Goal: Register for event/course

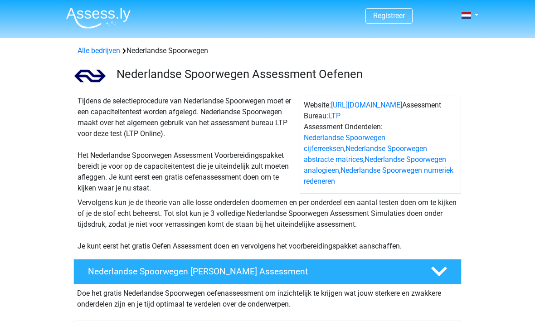
scroll to position [2, 0]
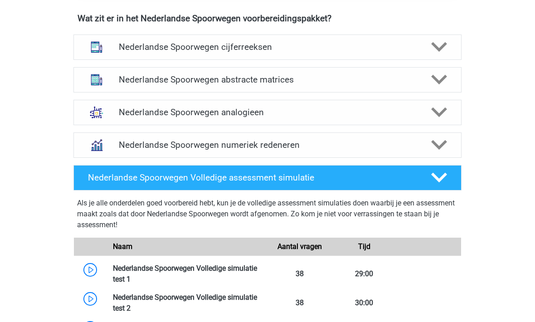
scroll to position [670, 0]
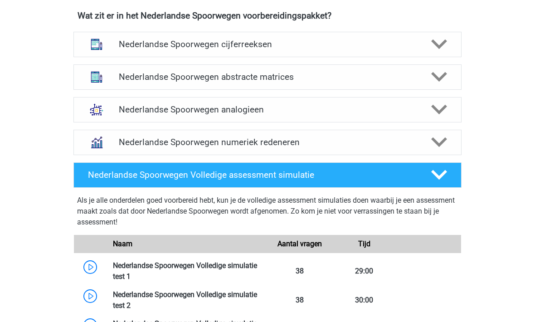
click at [92, 182] on div "Nederlandse Spoorwegen Volledige assessment simulatie" at bounding box center [267, 175] width 388 height 25
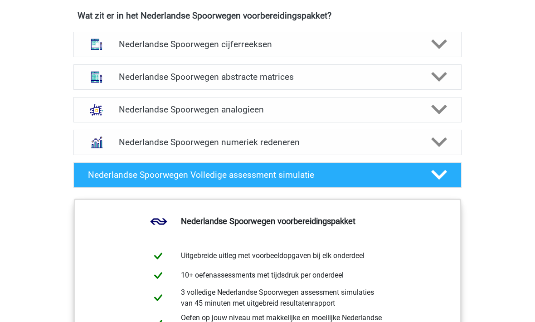
scroll to position [670, 0]
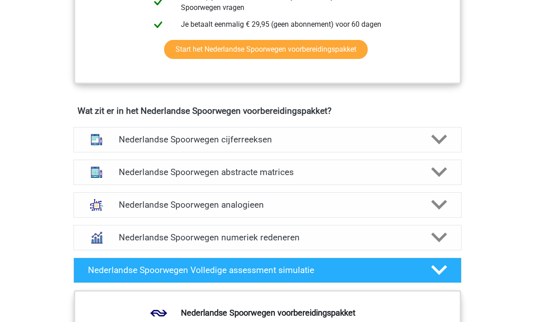
scroll to position [574, 0]
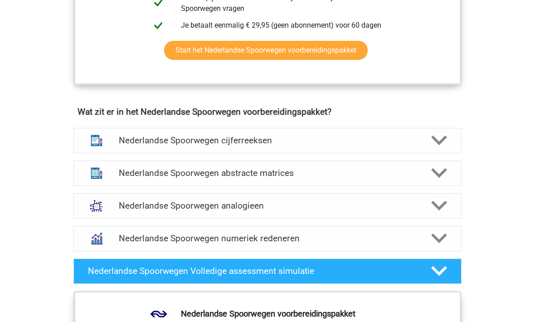
click at [435, 265] on icon at bounding box center [439, 271] width 16 height 16
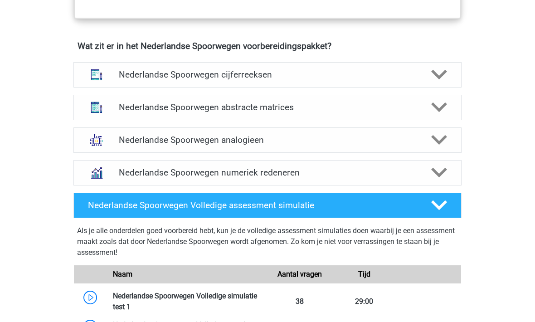
scroll to position [641, 0]
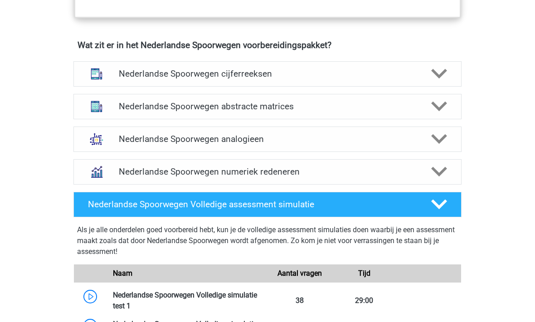
click at [135, 69] on h4 "Nederlandse Spoorwegen cijferreeksen" at bounding box center [267, 73] width 297 height 10
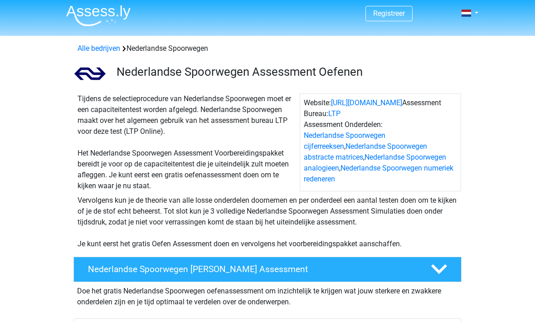
scroll to position [0, 0]
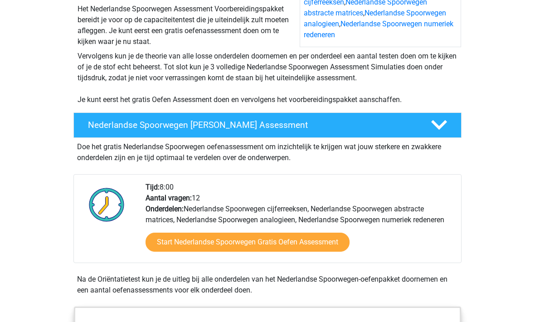
scroll to position [160, 0]
